Goal: Task Accomplishment & Management: Manage account settings

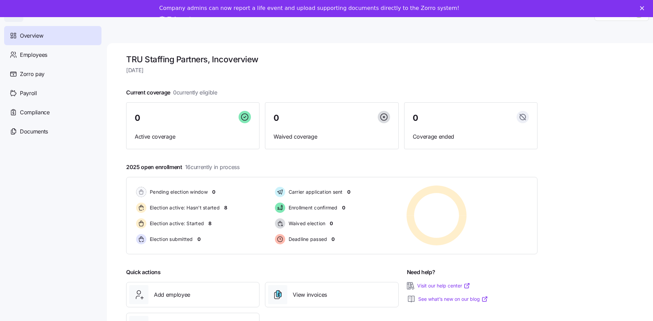
click at [644, 7] on polygon "Close" at bounding box center [642, 8] width 4 height 4
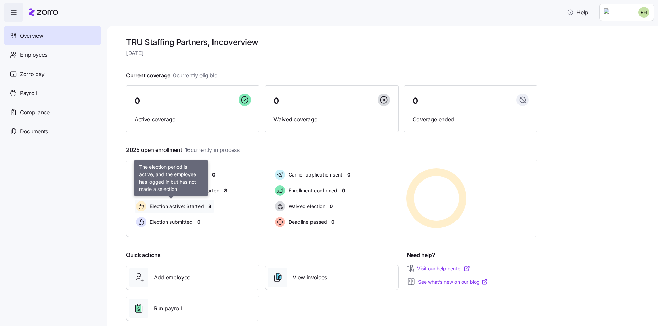
click at [195, 205] on span "Election active: Started" at bounding box center [176, 206] width 56 height 7
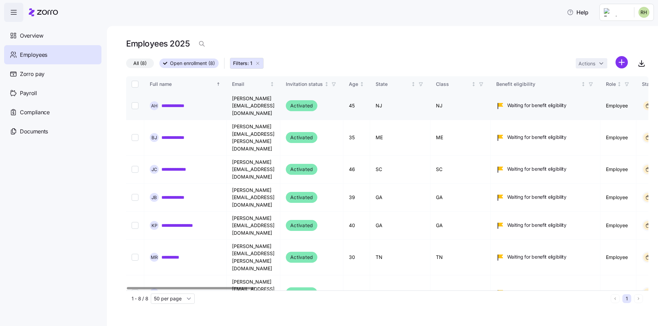
click at [175, 102] on link "**********" at bounding box center [177, 105] width 32 height 7
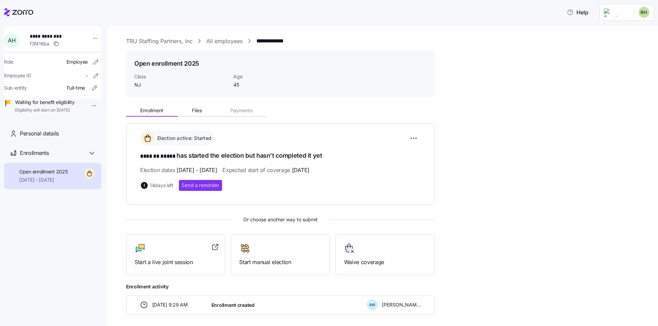
click at [56, 230] on div "**********" at bounding box center [52, 173] width 97 height 294
click at [159, 43] on link "TRU Staffing Partners, Inc" at bounding box center [159, 41] width 66 height 9
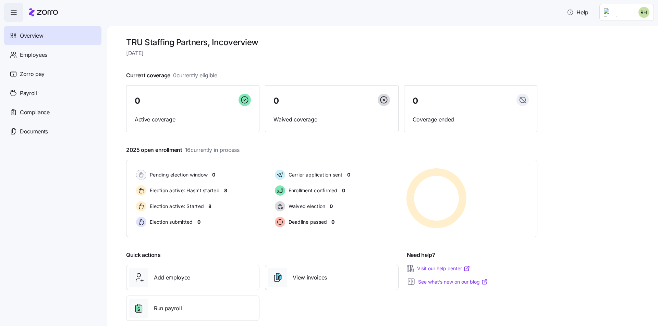
click at [624, 14] on html "Help Overview Employees Zorro pay Payroll Compliance Documents TRU Staffing Par…" at bounding box center [329, 187] width 658 height 375
click at [626, 60] on div "Company setup" at bounding box center [625, 59] width 45 height 8
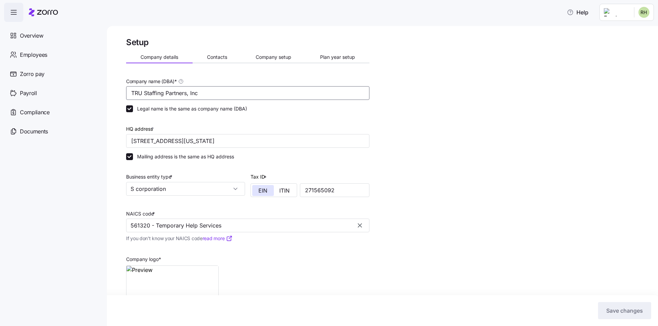
drag, startPoint x: 208, startPoint y: 93, endPoint x: 110, endPoint y: 90, distance: 98.4
click at [110, 90] on div "Setup Company details Contacts Company setup Plan year setup Company name (DBA)…" at bounding box center [382, 176] width 551 height 300
type input "TruLegal"
click at [129, 108] on input "Legal name is the same as company name (DBA)" at bounding box center [129, 109] width 7 height 7
checkbox input "false"
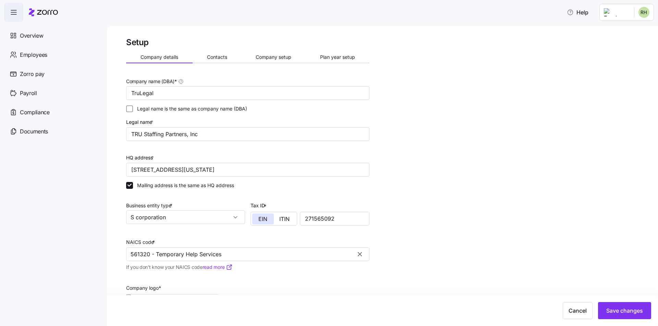
click at [419, 143] on div "Setup Company details Contacts Company setup Plan year setup Company name (DBA)…" at bounding box center [387, 208] width 522 height 343
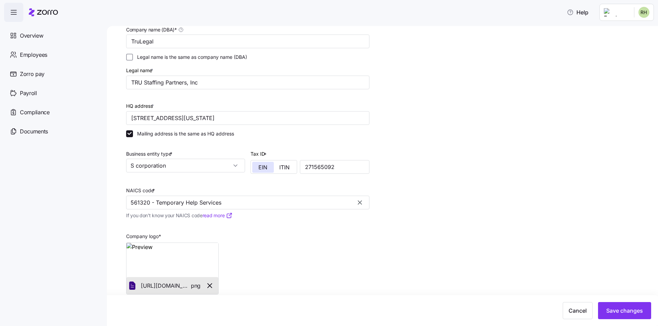
scroll to position [61, 0]
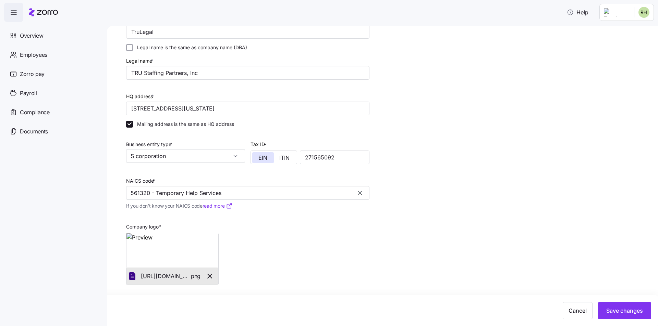
click at [301, 227] on div "Company logo * https://zorro-employer-images-prod.s3.us-east-1.amazonaws.com/f1…" at bounding box center [247, 250] width 249 height 75
click at [212, 278] on icon "button" at bounding box center [210, 276] width 4 height 4
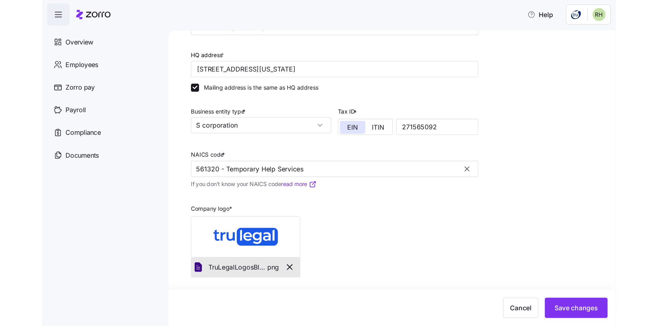
scroll to position [111, 0]
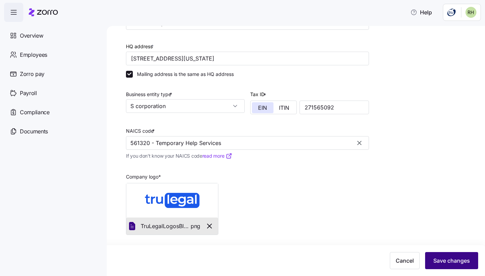
click at [431, 260] on button "Save changes" at bounding box center [451, 260] width 53 height 17
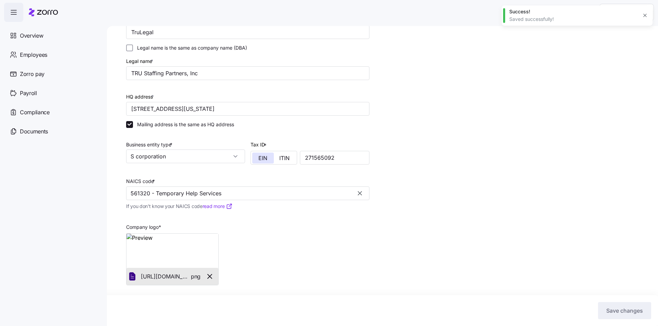
scroll to position [61, 0]
click at [28, 39] on span "Overview" at bounding box center [31, 36] width 23 height 9
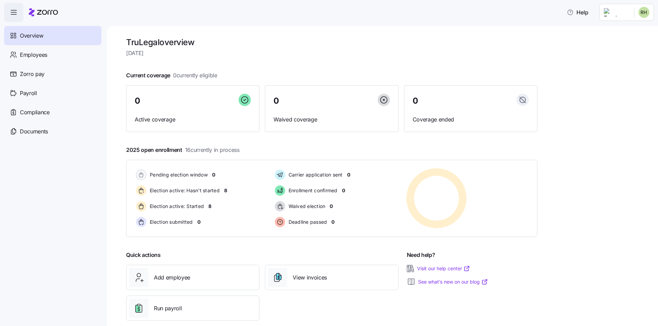
click at [81, 192] on nav "Overview Employees Zorro pay Payroll Compliance Documents" at bounding box center [53, 174] width 107 height 305
click at [616, 14] on html "Help Overview Employees Zorro pay Payroll Compliance Documents TruLegal overvie…" at bounding box center [329, 187] width 658 height 375
click at [625, 59] on div "Company setup" at bounding box center [625, 59] width 45 height 8
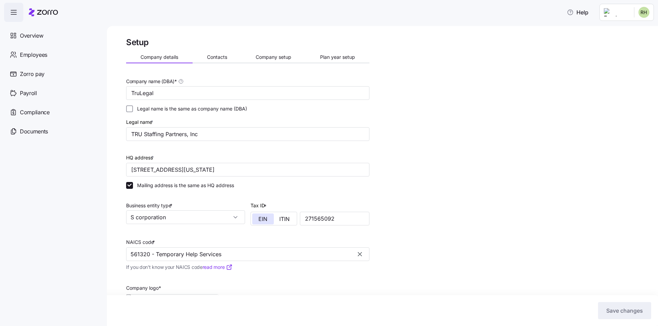
click at [545, 111] on div "Setup Company details Contacts Company setup Plan year setup Company name (DBA)…" at bounding box center [387, 208] width 522 height 343
click at [39, 37] on span "Overview" at bounding box center [31, 36] width 23 height 9
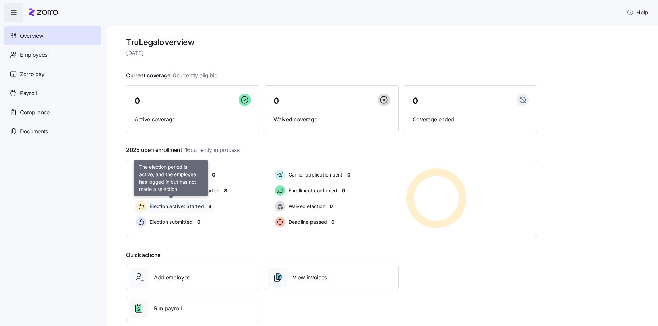
click at [169, 207] on span "Election active: Started" at bounding box center [176, 206] width 56 height 7
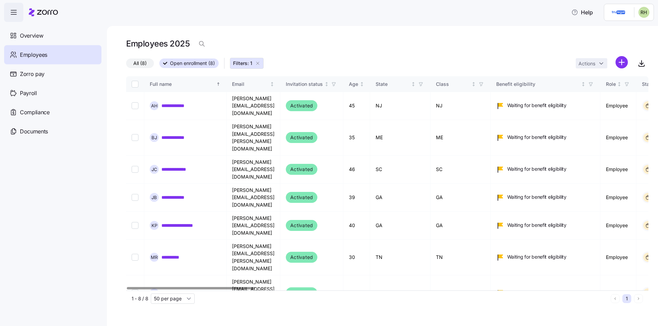
click at [467, 24] on main "**********" at bounding box center [329, 161] width 658 height 322
click at [38, 36] on span "Overview" at bounding box center [31, 36] width 23 height 9
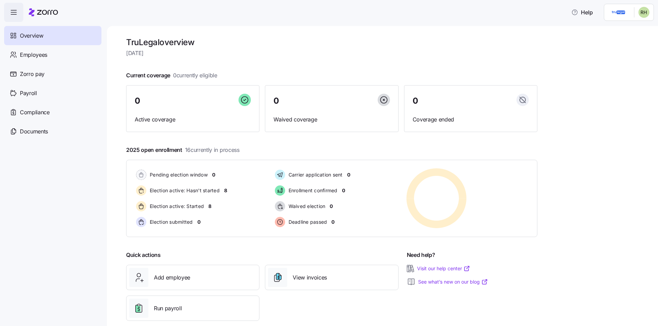
click at [645, 14] on html "Help Overview Employees Zorro pay Payroll Compliance Documents TruLegal overvie…" at bounding box center [329, 187] width 658 height 375
click at [618, 30] on div "Personal view" at bounding box center [623, 31] width 40 height 8
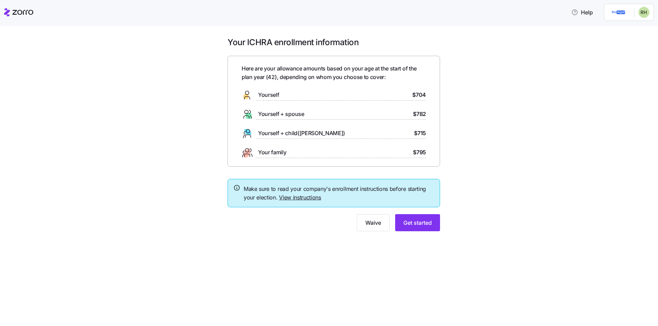
click at [507, 140] on div "Your ICHRA enrollment information Here are your allowance amounts based on your…" at bounding box center [333, 138] width 629 height 203
click at [246, 94] on icon at bounding box center [246, 95] width 11 height 11
click at [422, 91] on span "$704" at bounding box center [419, 95] width 14 height 9
click at [508, 109] on div "Your ICHRA enrollment information Here are your allowance amounts based on your…" at bounding box center [333, 138] width 629 height 203
